Goal: Task Accomplishment & Management: Manage account settings

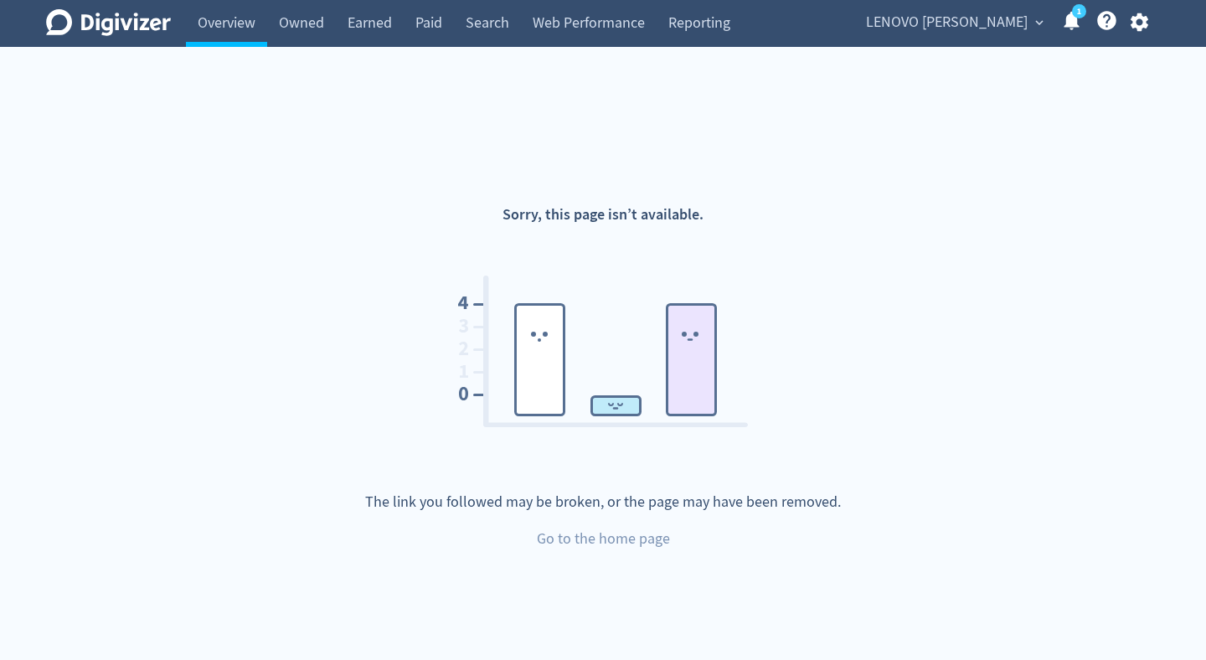
click at [1072, 18] on link "1" at bounding box center [1079, 11] width 14 height 14
click at [993, 19] on span "LENOVO [PERSON_NAME]" at bounding box center [947, 22] width 162 height 27
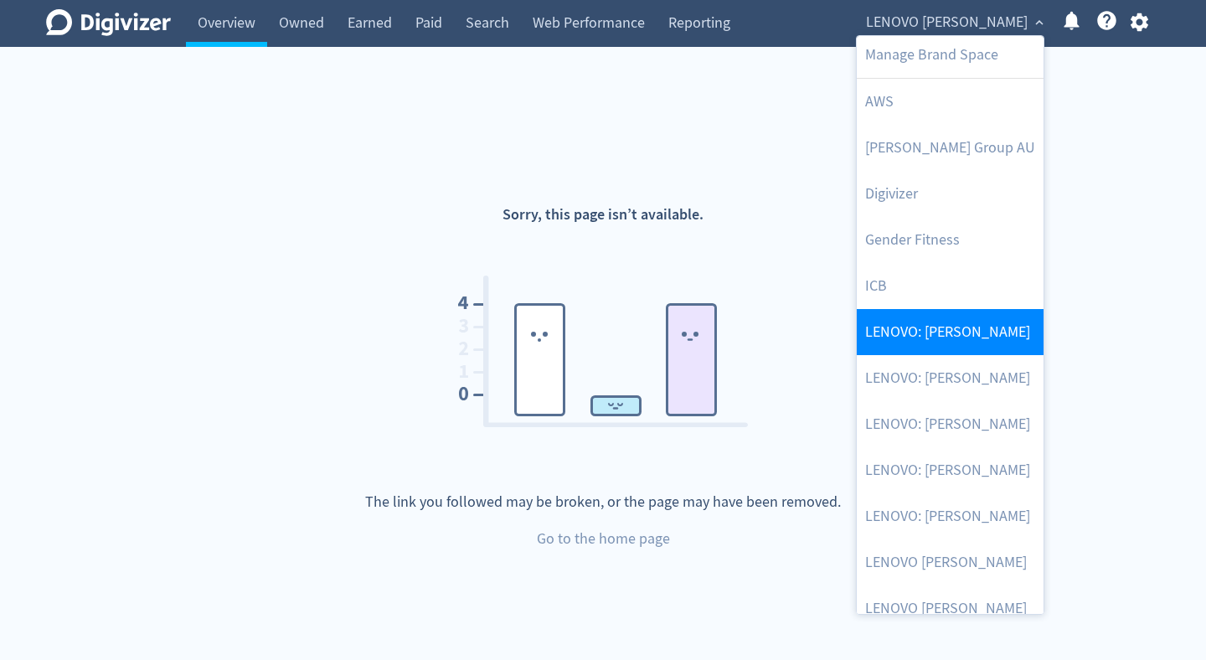
click at [980, 343] on link "LENOVO: [PERSON_NAME]" at bounding box center [949, 332] width 187 height 46
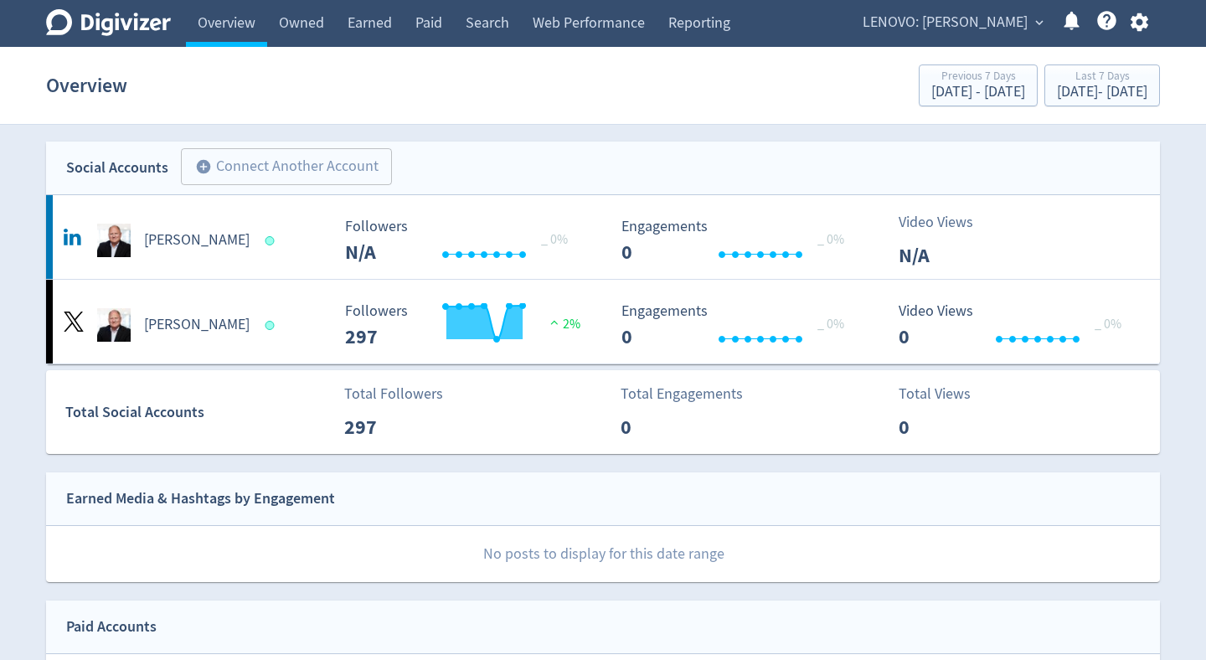
click at [1043, 25] on span "expand_more" at bounding box center [1038, 22] width 15 height 15
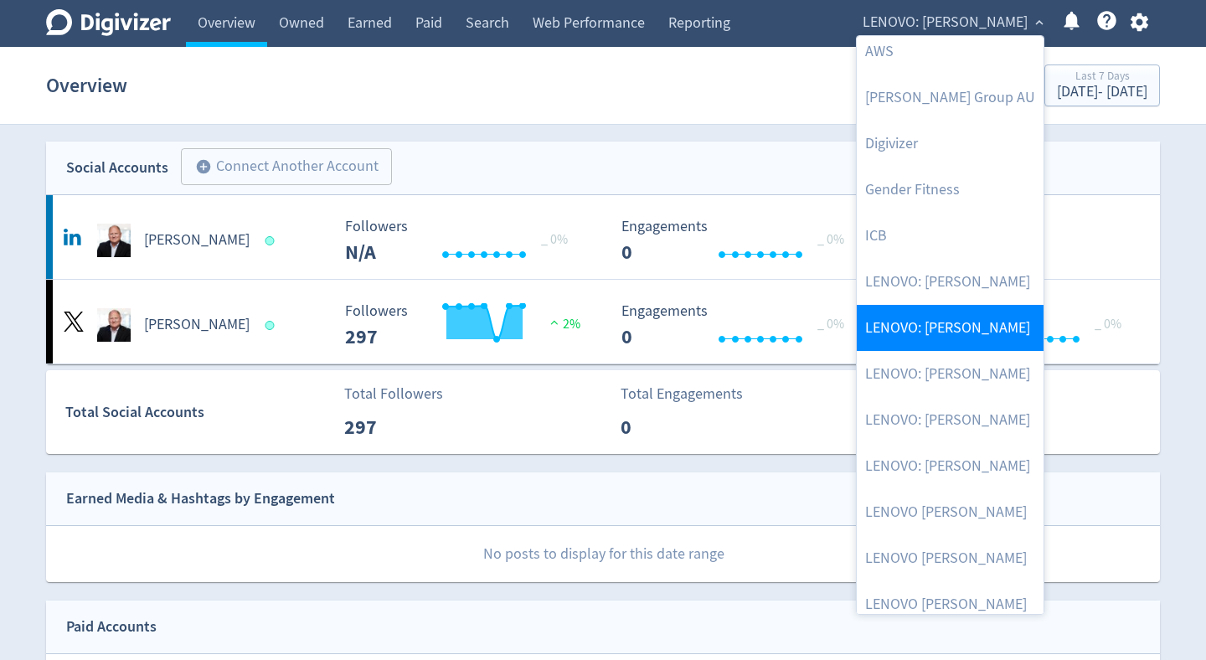
scroll to position [75, 0]
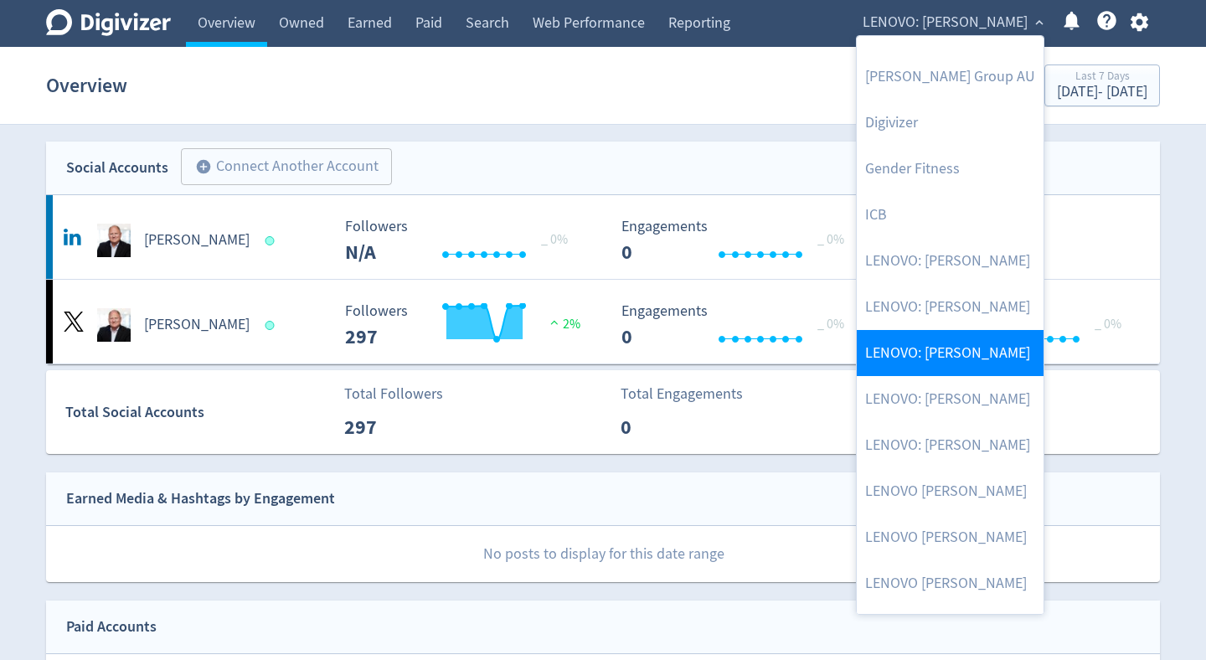
click at [995, 364] on link "LENOVO: [PERSON_NAME]" at bounding box center [949, 353] width 187 height 46
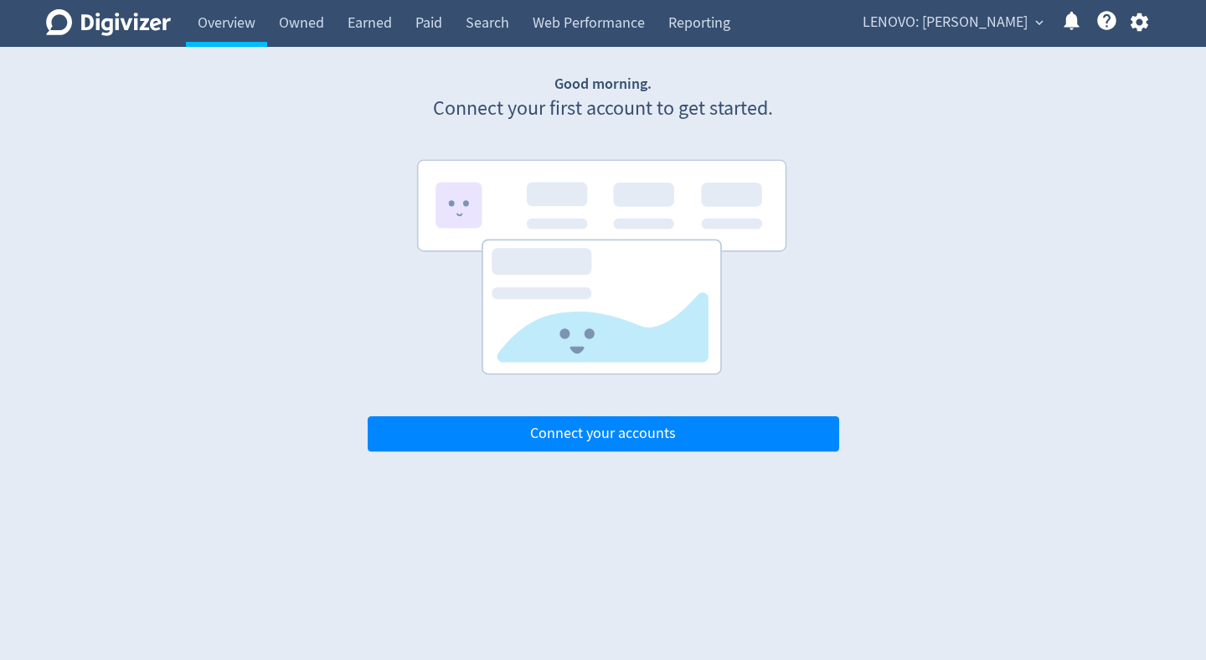
click at [569, 414] on div "Good morning. Connect your first account to get started. Connect your accounts" at bounding box center [603, 263] width 471 height 378
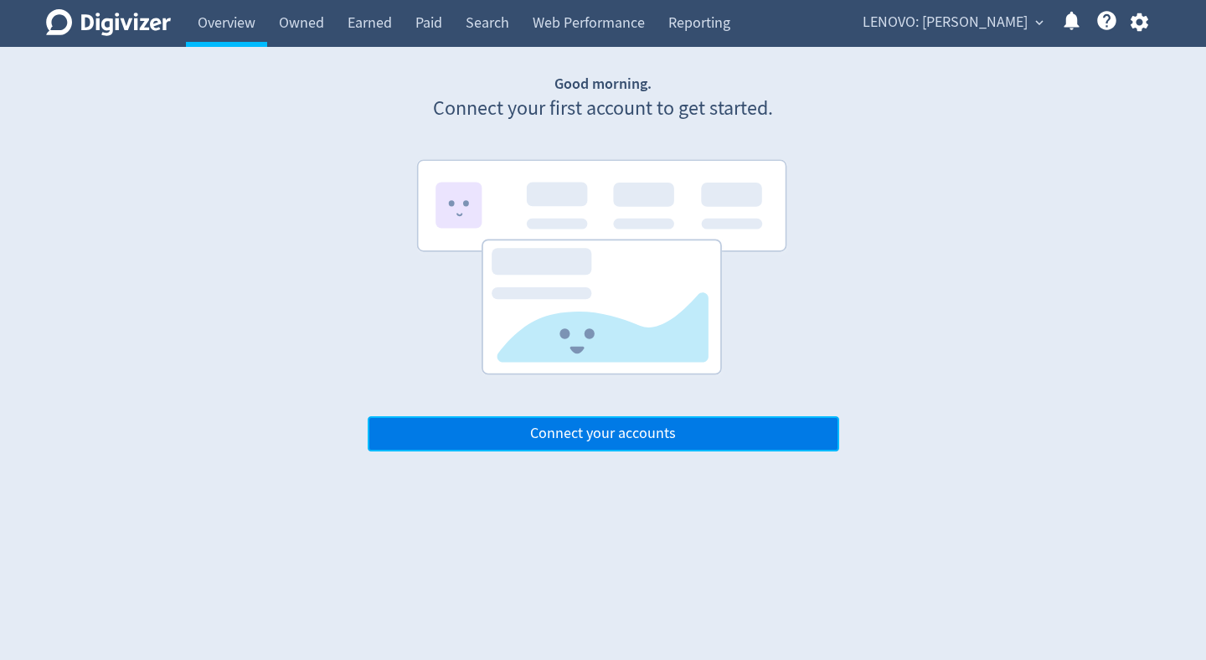
click at [567, 441] on span "Connect your accounts" at bounding box center [603, 433] width 146 height 15
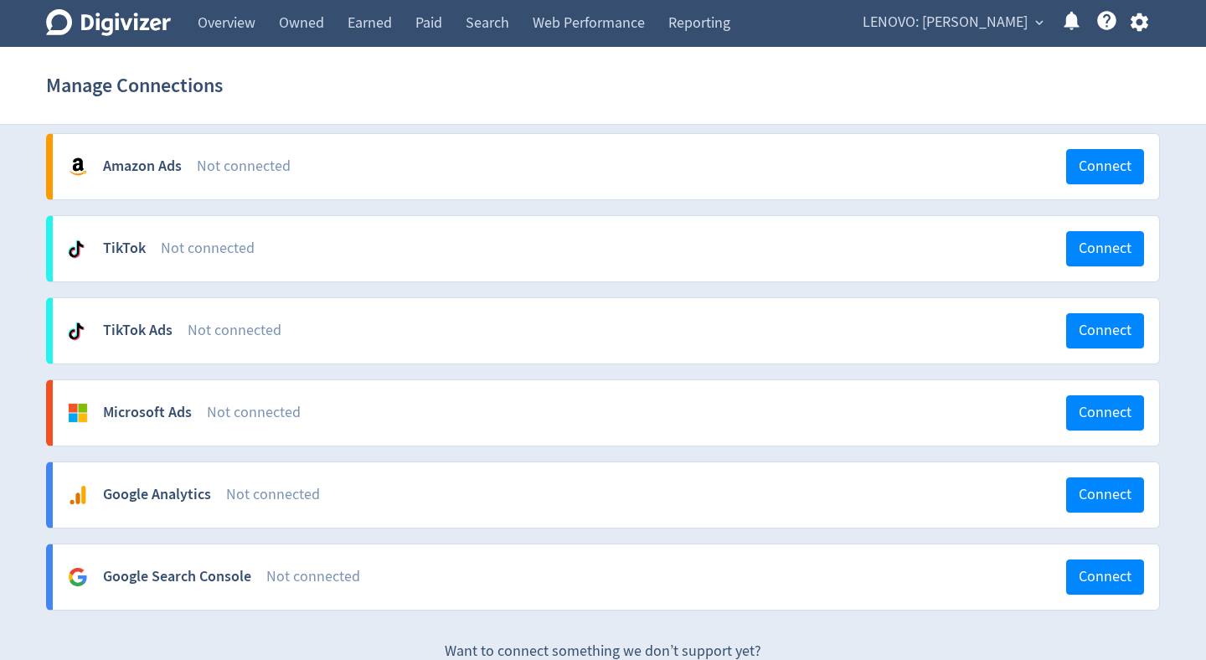
scroll to position [608, 0]
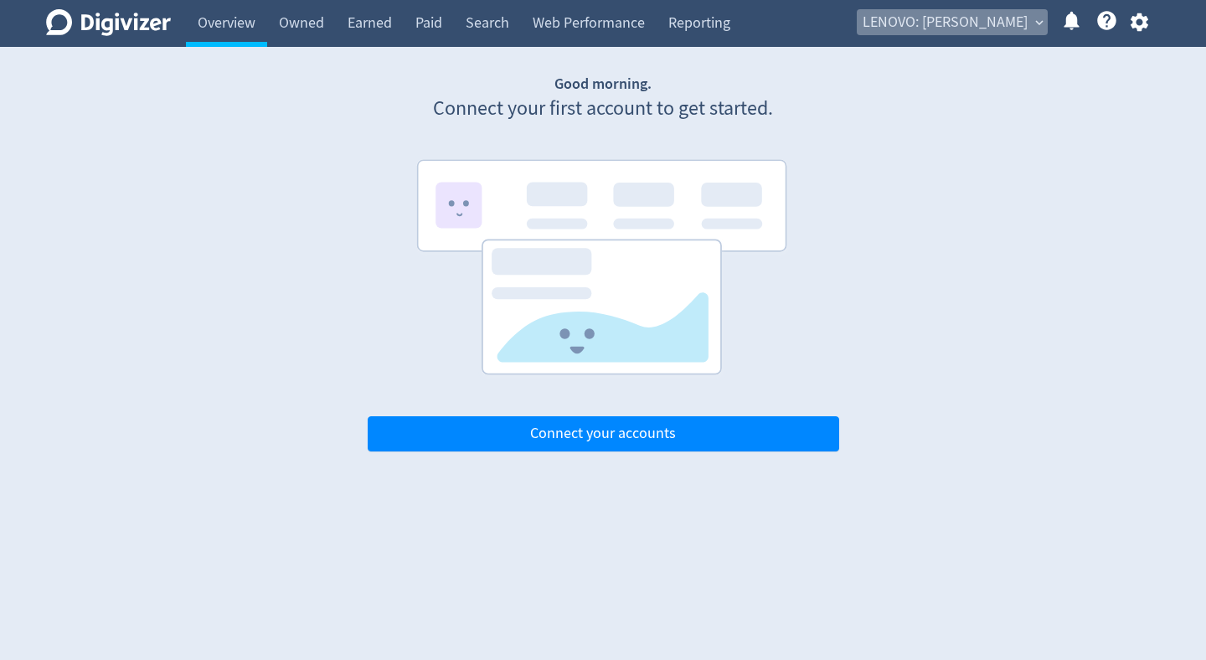
click at [1042, 24] on span "expand_more" at bounding box center [1038, 22] width 15 height 15
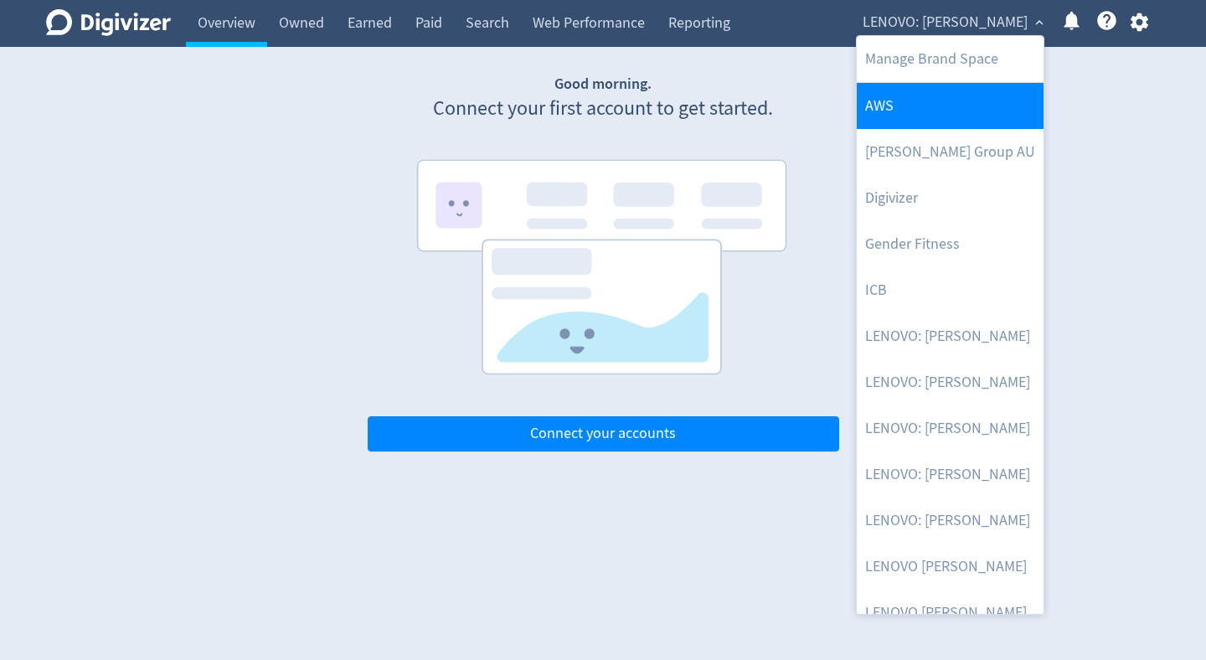
click at [974, 126] on link "AWS" at bounding box center [949, 106] width 187 height 46
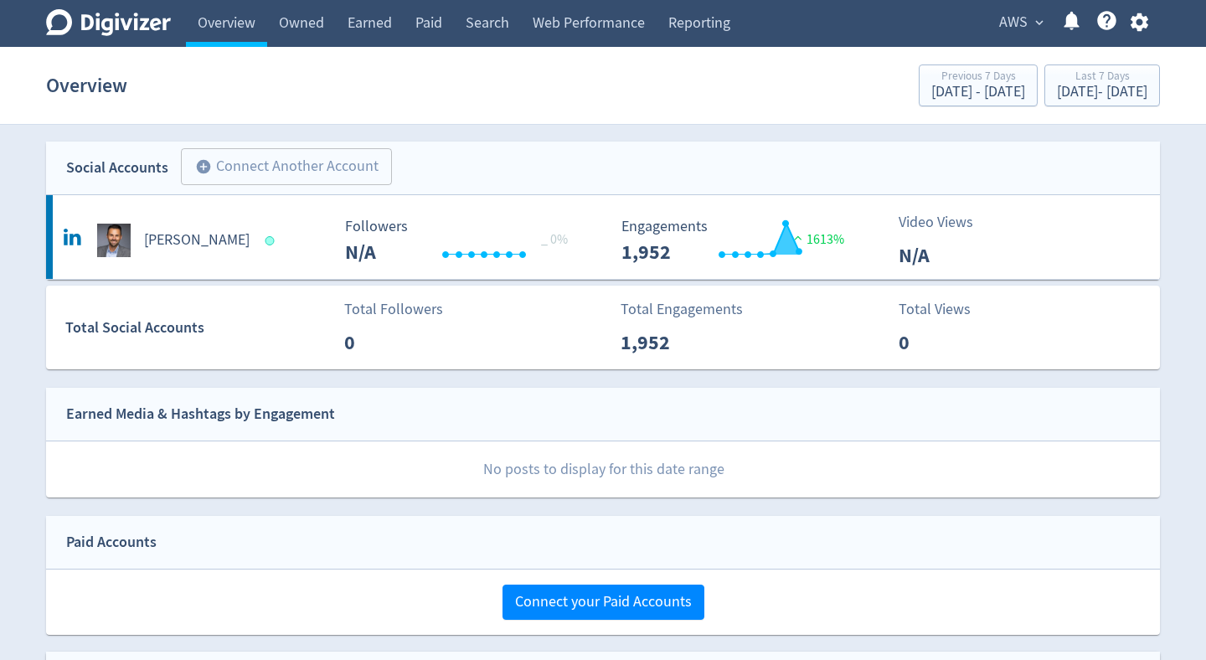
click at [111, 30] on icon at bounding box center [108, 22] width 125 height 27
